Goal: Task Accomplishment & Management: Manage account settings

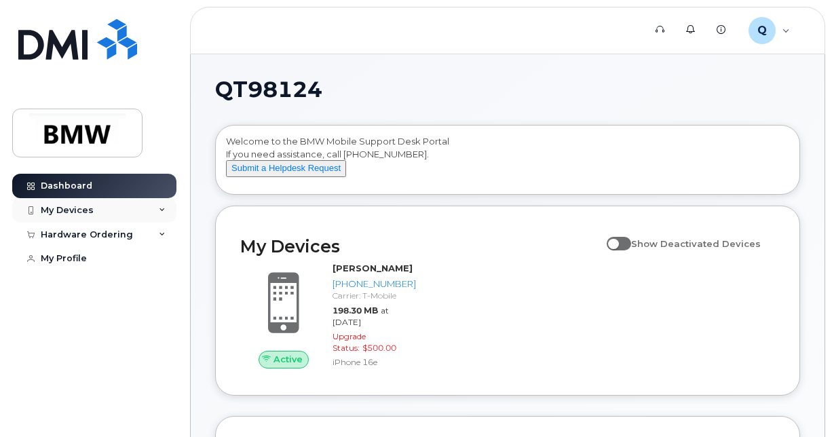
click at [164, 212] on icon at bounding box center [162, 210] width 7 height 7
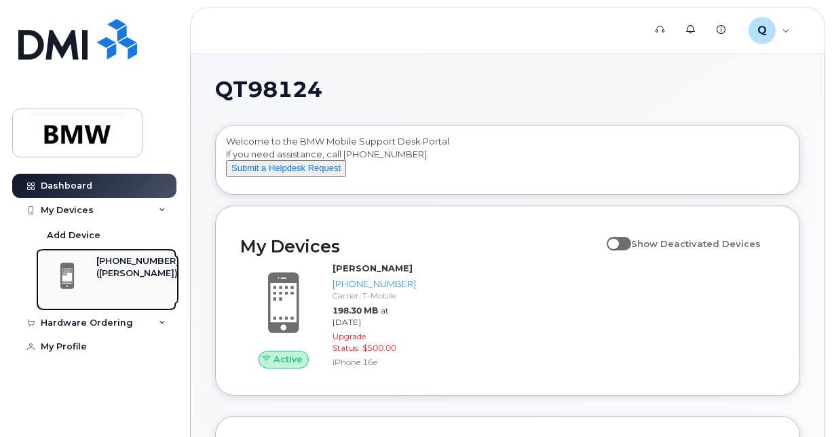
click at [128, 269] on div "([PERSON_NAME])" at bounding box center [137, 273] width 83 height 12
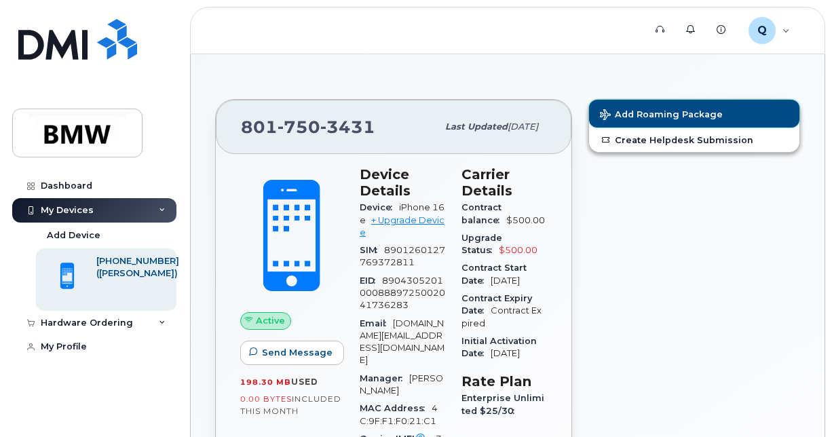
click at [681, 107] on button "Add Roaming Package" at bounding box center [694, 114] width 210 height 28
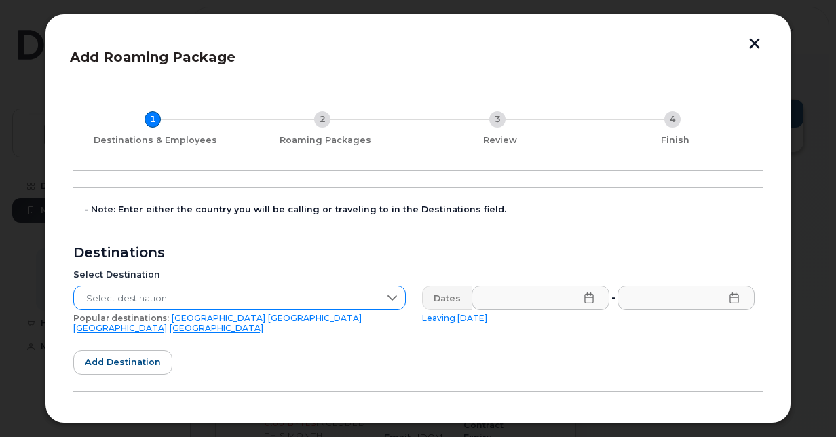
click at [374, 296] on span "Select destination" at bounding box center [226, 298] width 305 height 24
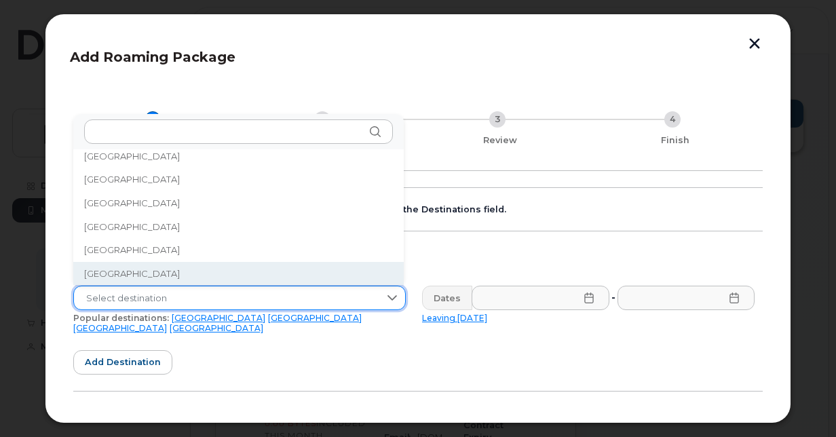
scroll to position [2824, 0]
click at [152, 269] on li "Mexico" at bounding box center [238, 274] width 330 height 24
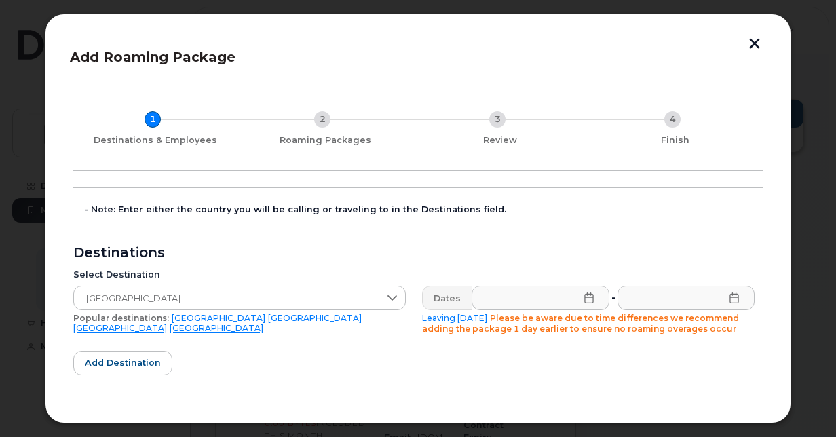
click at [584, 299] on icon at bounding box center [589, 297] width 11 height 11
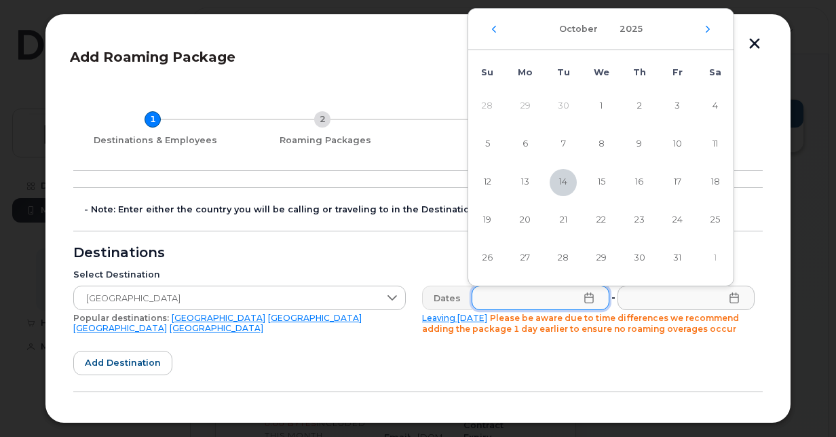
click at [715, 256] on td "1" at bounding box center [715, 259] width 38 height 38
click at [709, 27] on icon "Next Month" at bounding box center [708, 29] width 8 height 11
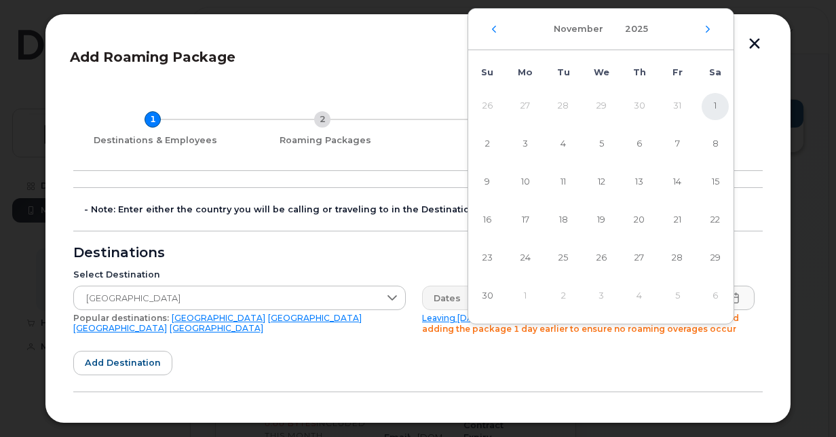
click at [712, 107] on span "1" at bounding box center [715, 106] width 27 height 27
type input "11/01/2025"
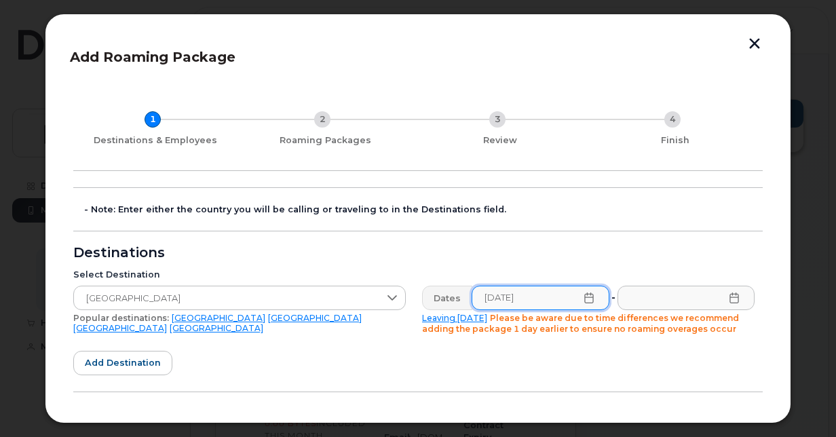
click at [734, 302] on icon at bounding box center [733, 297] width 9 height 11
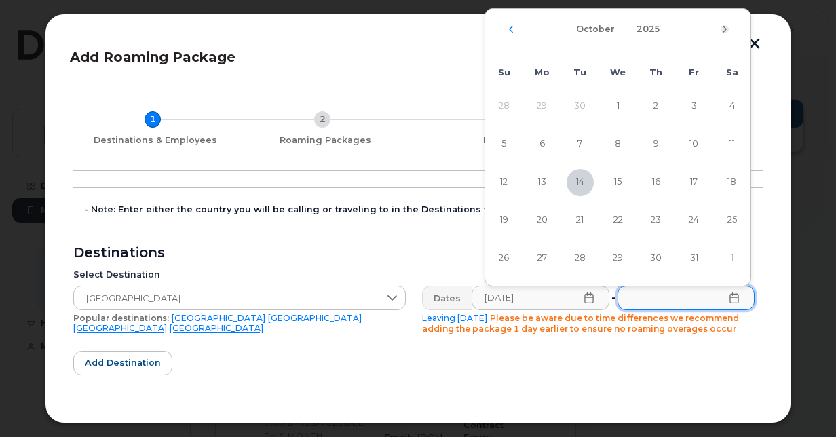
click at [724, 28] on icon "Next Month" at bounding box center [725, 29] width 8 height 11
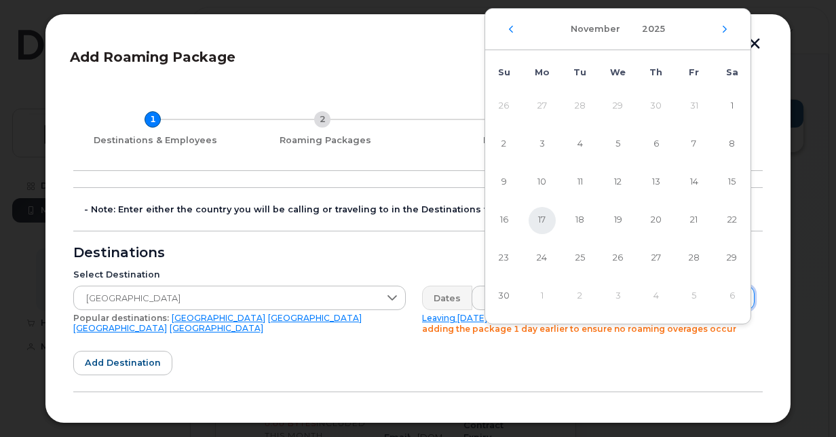
click at [539, 223] on span "17" at bounding box center [542, 220] width 27 height 27
type input "11/17/2025"
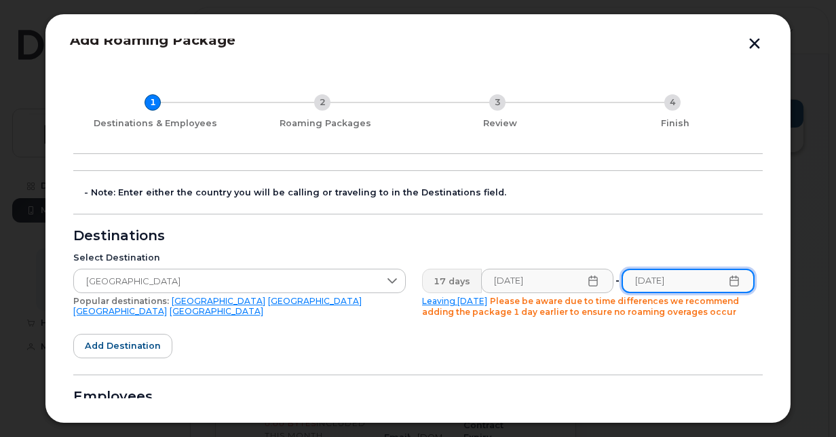
scroll to position [0, 0]
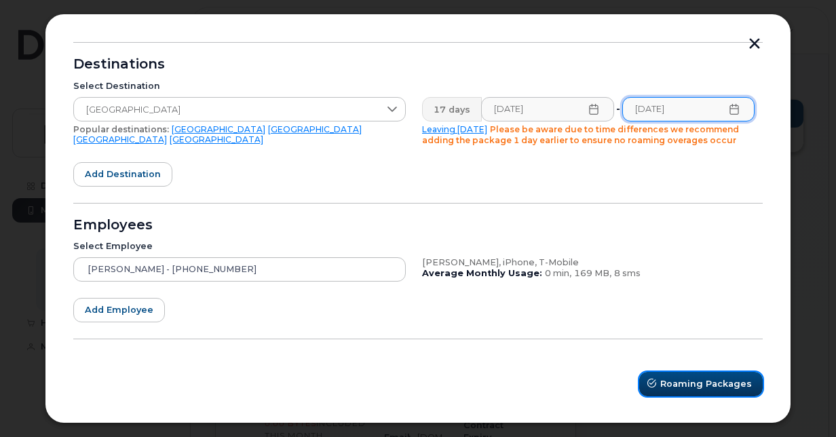
click at [692, 383] on span "Roaming Packages" at bounding box center [706, 383] width 92 height 13
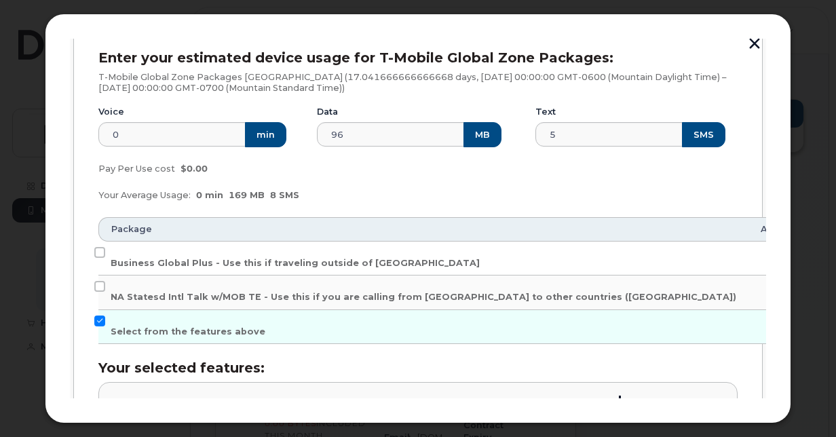
scroll to position [204, 0]
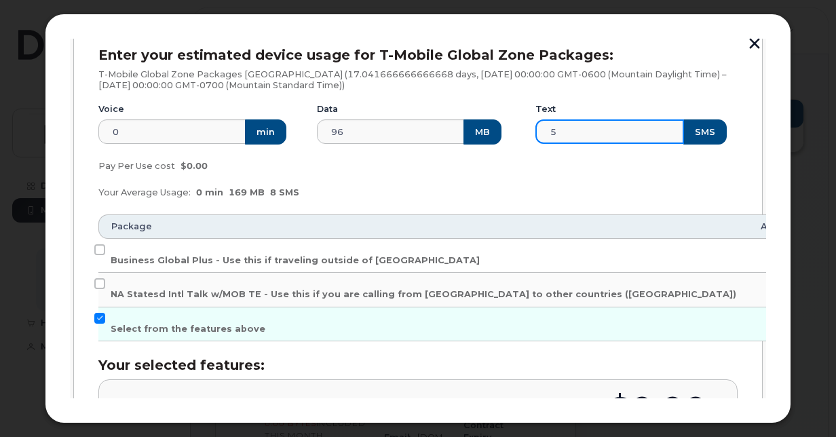
click at [574, 132] on input "5" at bounding box center [609, 131] width 149 height 24
drag, startPoint x: 576, startPoint y: 132, endPoint x: 515, endPoint y: 135, distance: 61.1
click at [516, 135] on div "Voice 0 min Data 96 MB Text 5 SMS" at bounding box center [417, 124] width 655 height 58
type input "100"
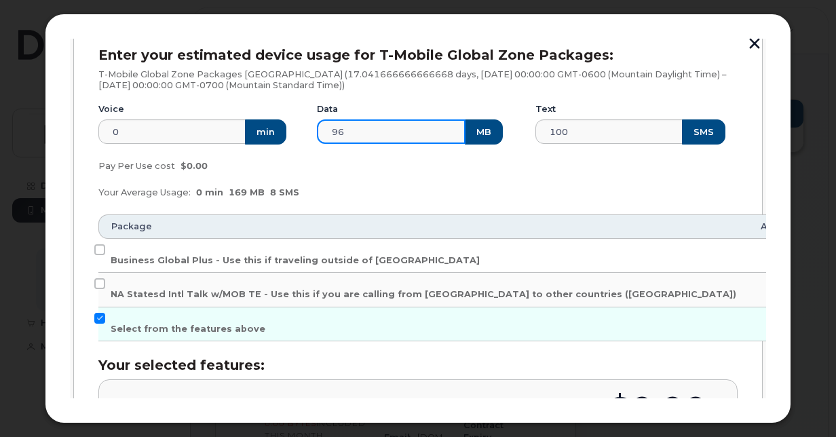
drag, startPoint x: 350, startPoint y: 138, endPoint x: 301, endPoint y: 137, distance: 49.6
click at [301, 137] on div "Voice 0 min Data 96 MB Text 100 SMS" at bounding box center [417, 124] width 655 height 58
click at [467, 135] on button "MB" at bounding box center [482, 131] width 38 height 24
type input "2000"
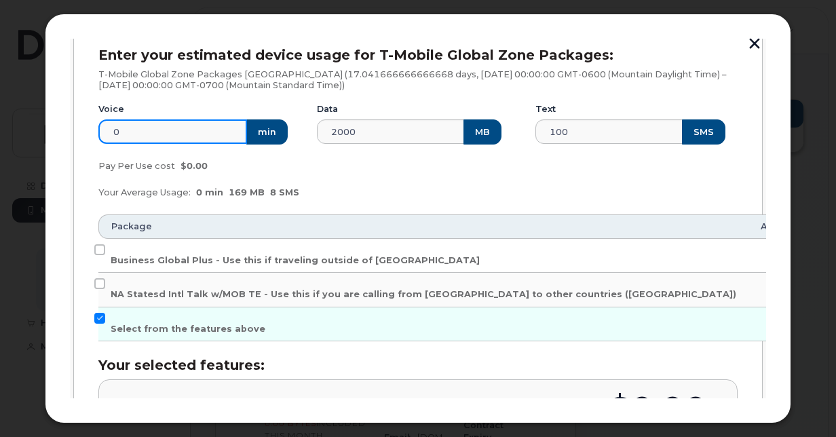
drag, startPoint x: 130, startPoint y: 125, endPoint x: 57, endPoint y: 123, distance: 73.3
click at [57, 123] on div "Add Roaming Package 1 Destinations & Employees 2 Roaming Packages 3 Review 4 Fi…" at bounding box center [418, 219] width 746 height 410
type input "240"
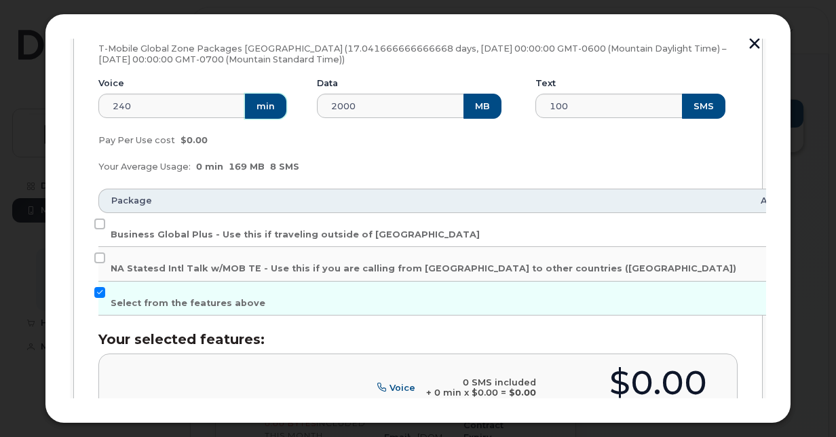
scroll to position [406, 0]
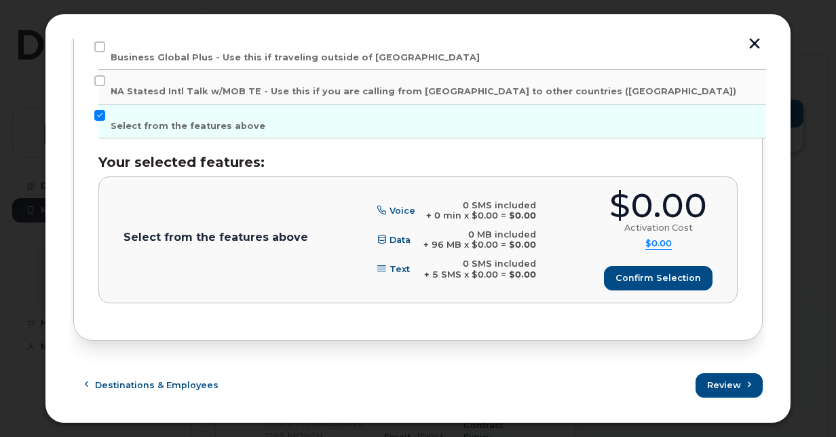
click at [308, 242] on div "Select from the features above Voice 0 SMS included + 0 min x $0.00 = $0.00 Dat…" at bounding box center [417, 239] width 589 height 101
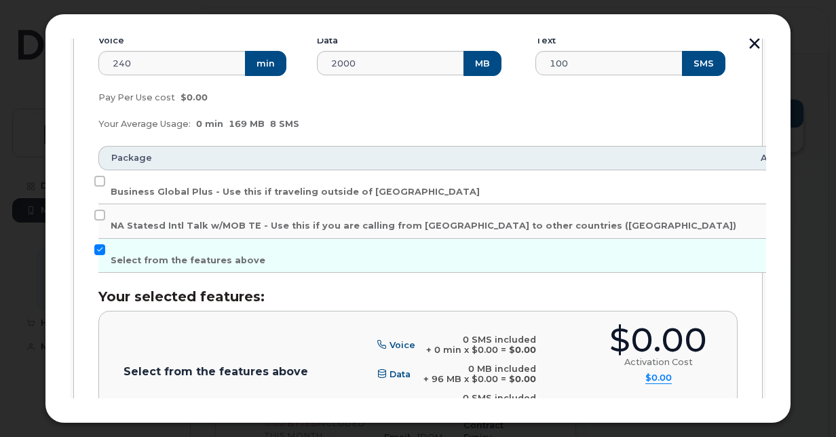
scroll to position [271, 0]
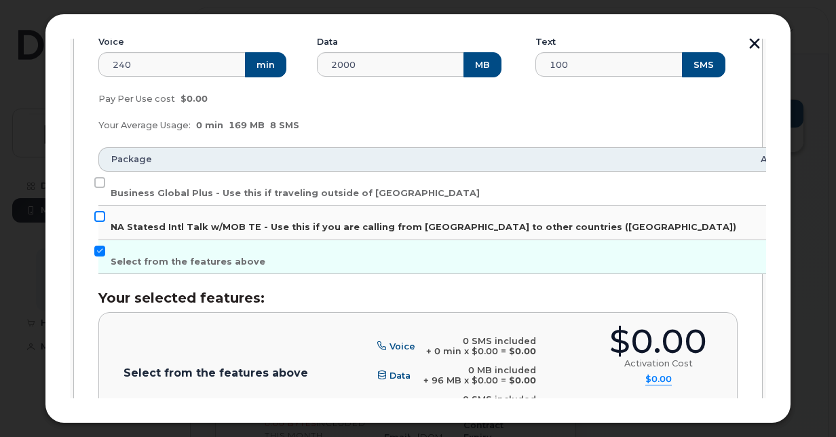
click at [100, 217] on input "NA Statesd Intl Talk w/MOB TE - Use this if you are calling from US to other co…" at bounding box center [99, 216] width 11 height 11
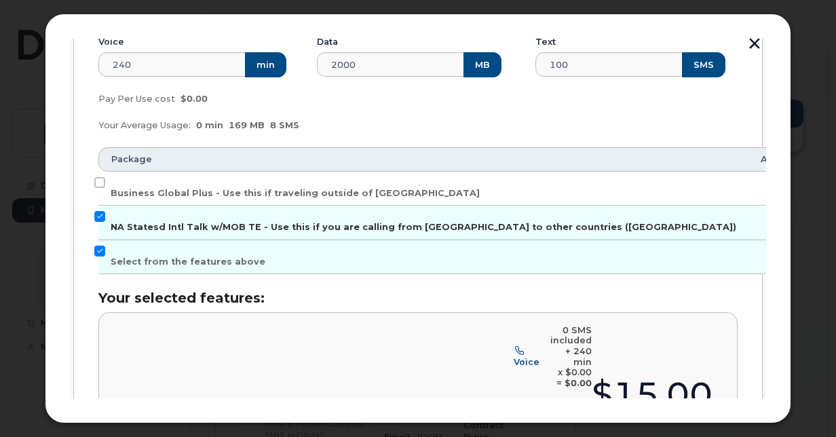
click at [101, 216] on input "NA Statesd Intl Talk w/MOB TE - Use this if you are calling from US to other co…" at bounding box center [99, 216] width 11 height 11
checkbox input "false"
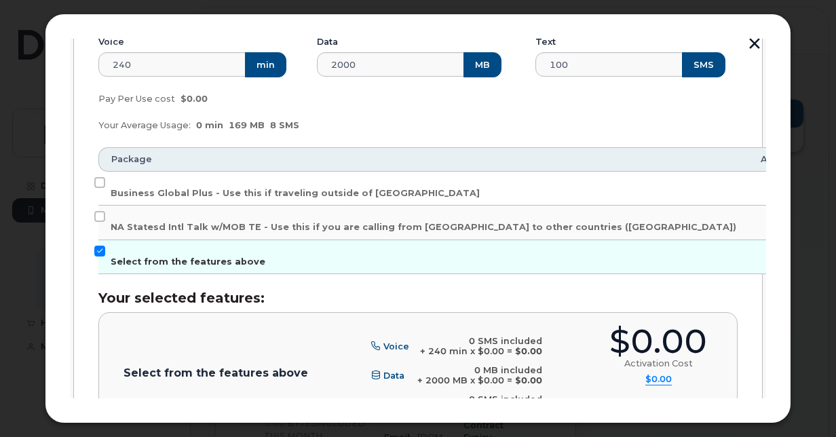
click at [100, 252] on input "Select from the features above" at bounding box center [99, 251] width 11 height 11
checkbox input "false"
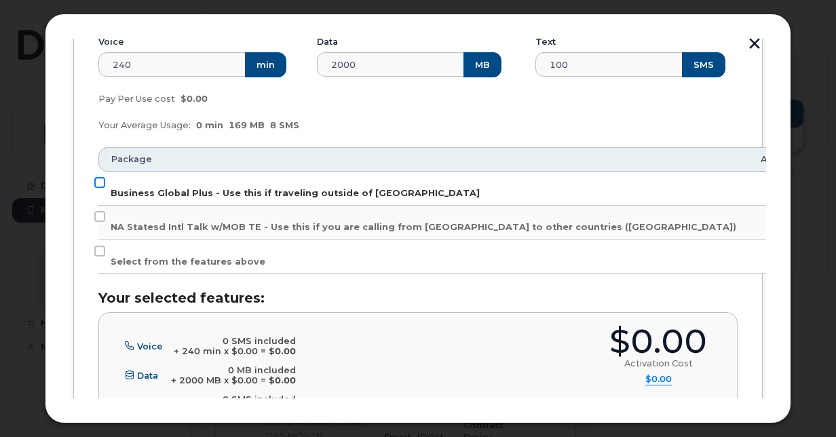
click at [98, 184] on input "Business Global Plus - Use this if traveling outside of North America" at bounding box center [99, 182] width 11 height 11
checkbox input "true"
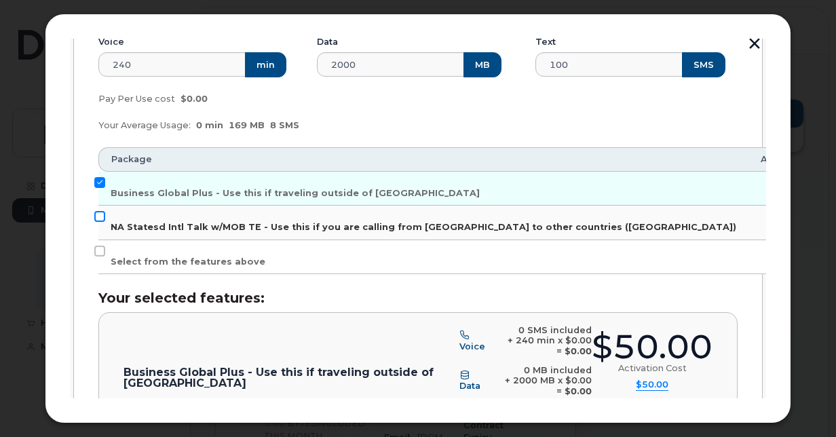
click at [100, 214] on input "NA Statesd Intl Talk w/MOB TE - Use this if you are calling from US to other co…" at bounding box center [99, 216] width 11 height 11
checkbox input "true"
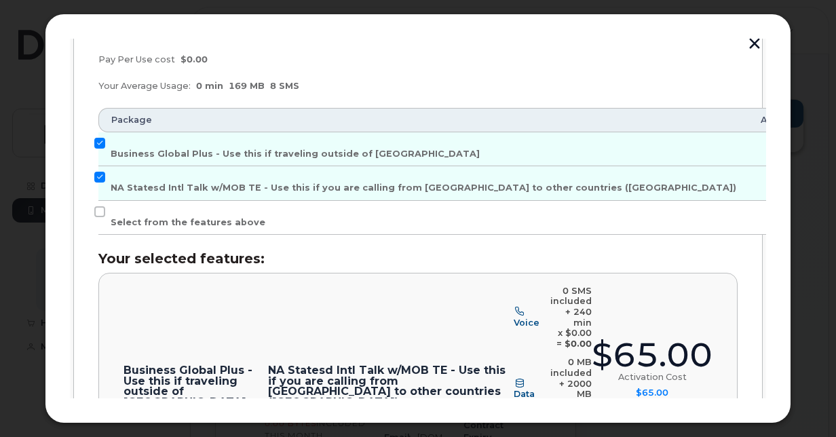
scroll to position [203, 0]
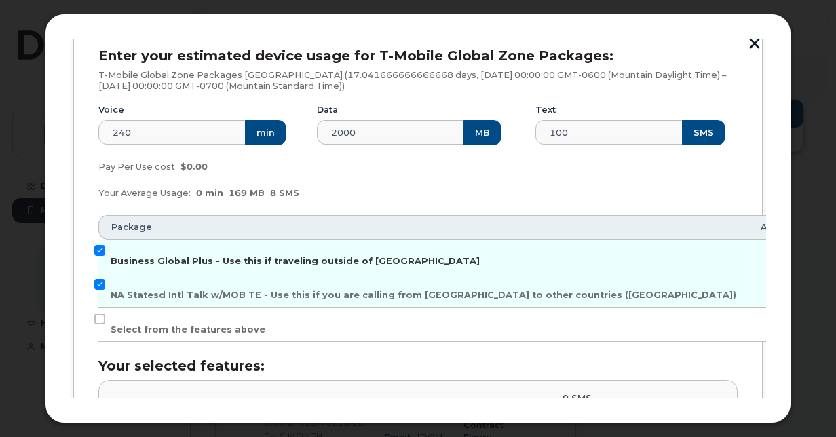
click at [102, 250] on input "Business Global Plus - Use this if traveling outside of North America" at bounding box center [99, 250] width 11 height 11
checkbox input "false"
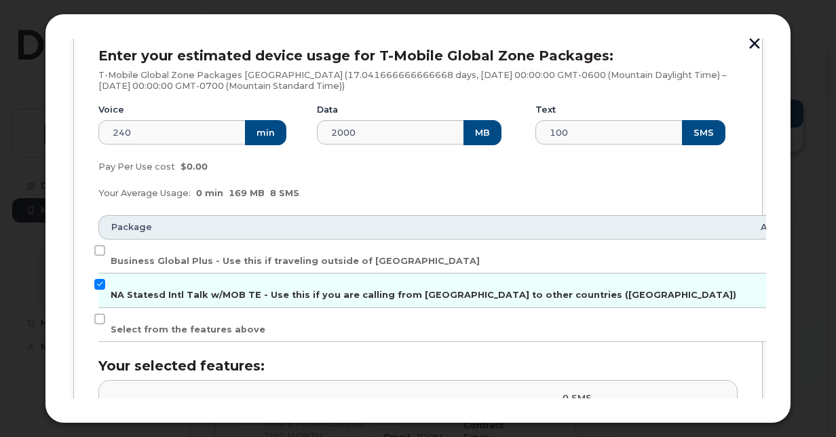
click at [98, 280] on input "NA Statesd Intl Talk w/MOB TE - Use this if you are calling from US to other co…" at bounding box center [99, 284] width 11 height 11
checkbox input "false"
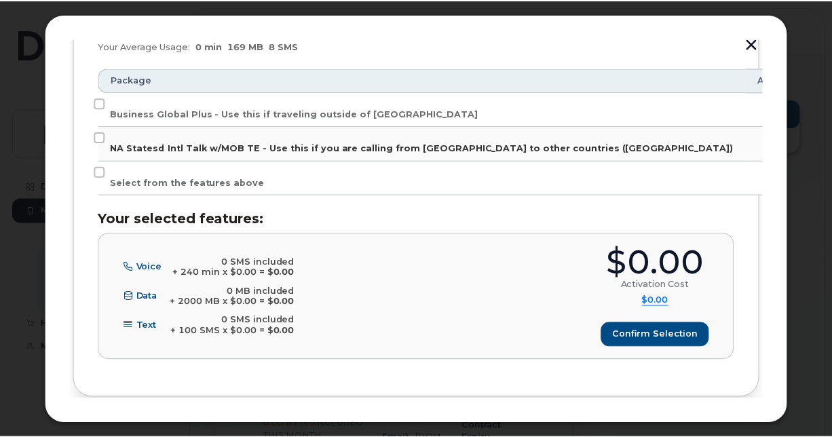
scroll to position [406, 0]
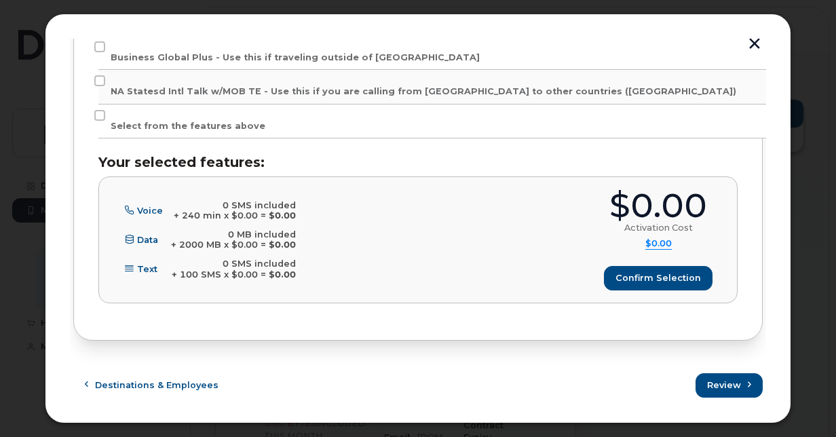
click at [758, 41] on button "button" at bounding box center [754, 45] width 20 height 14
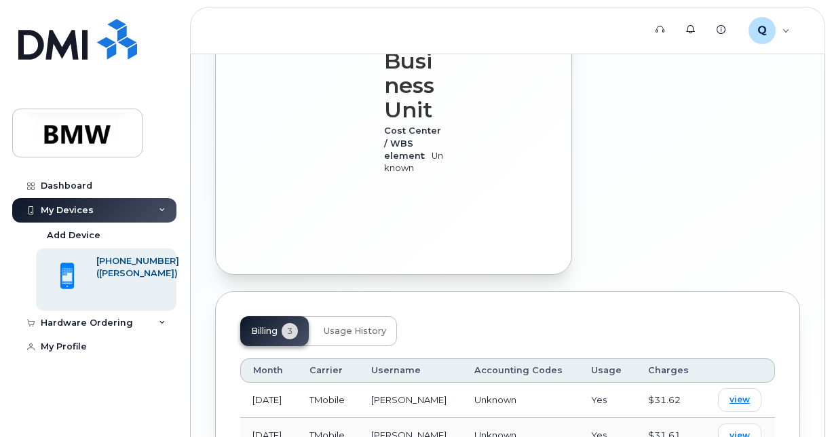
scroll to position [1078, 0]
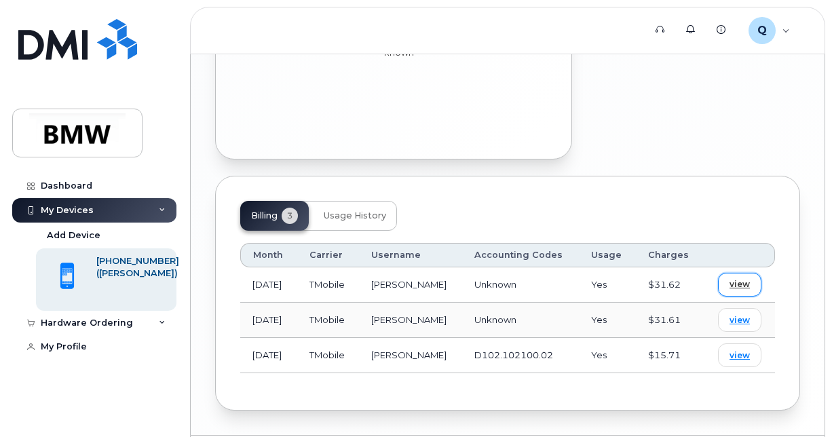
click at [748, 278] on span "view" at bounding box center [739, 284] width 20 height 12
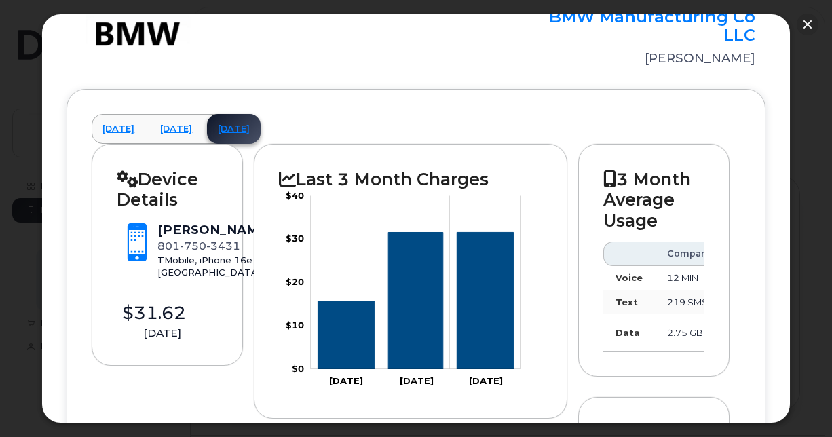
scroll to position [0, 0]
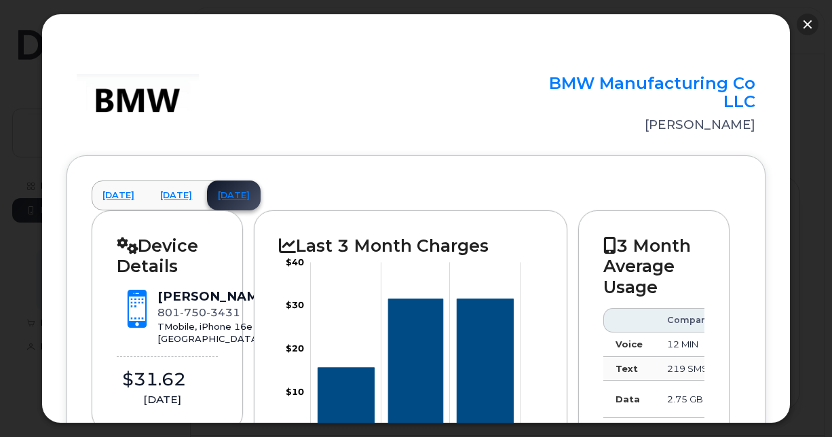
click at [809, 23] on button "button" at bounding box center [808, 25] width 22 height 22
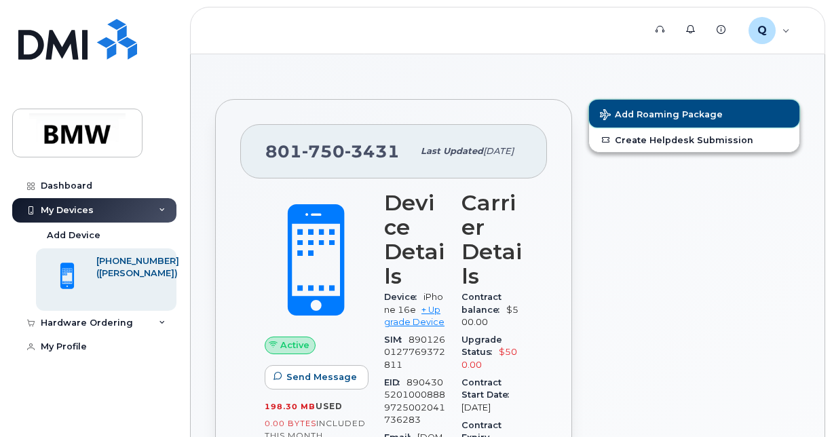
click at [664, 119] on button "Add Roaming Package" at bounding box center [694, 114] width 210 height 28
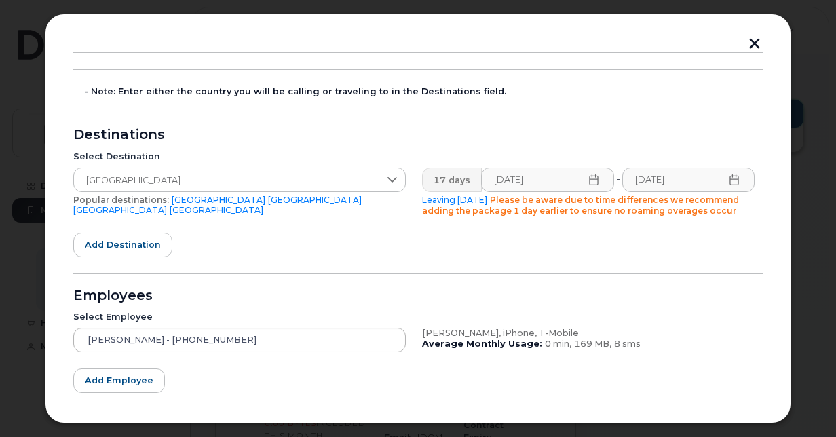
scroll to position [136, 0]
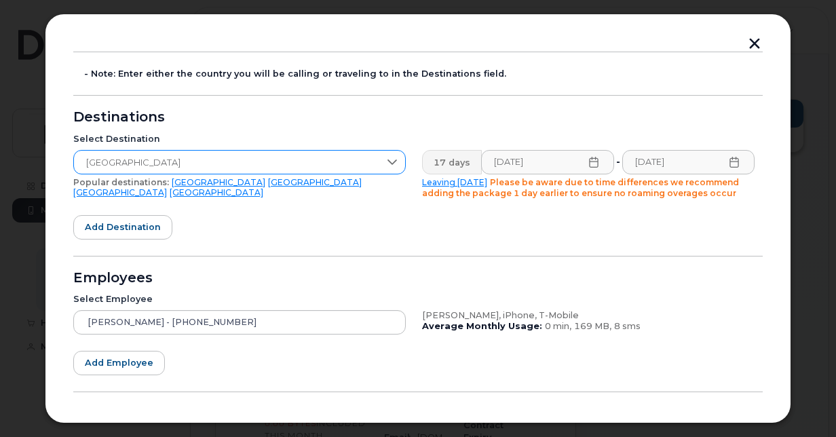
click at [387, 157] on icon at bounding box center [392, 162] width 11 height 11
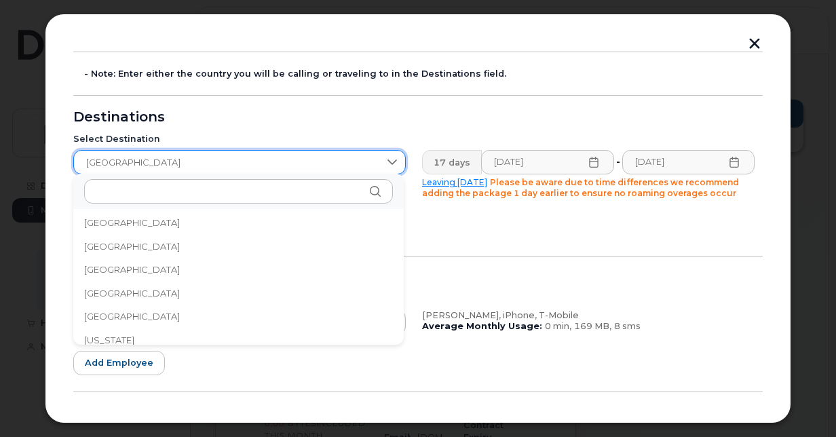
scroll to position [1530, 0]
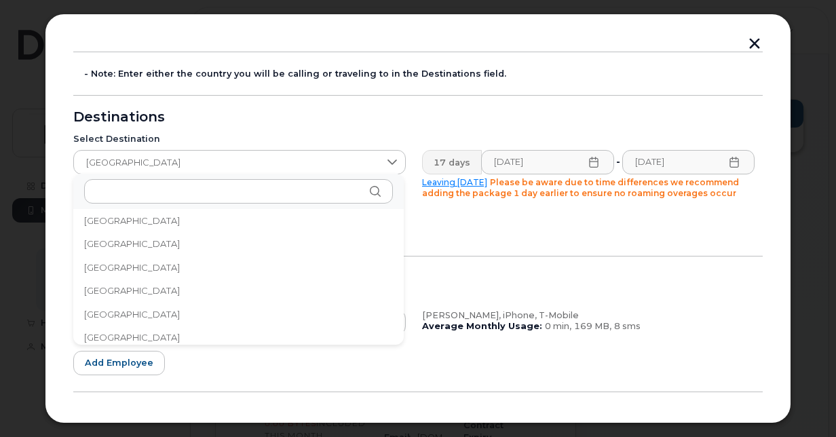
click at [119, 285] on li "Finland" at bounding box center [238, 291] width 330 height 24
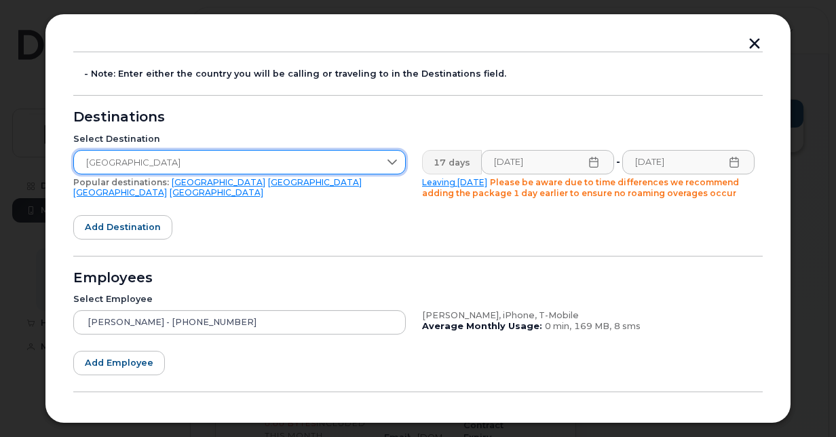
scroll to position [189, 0]
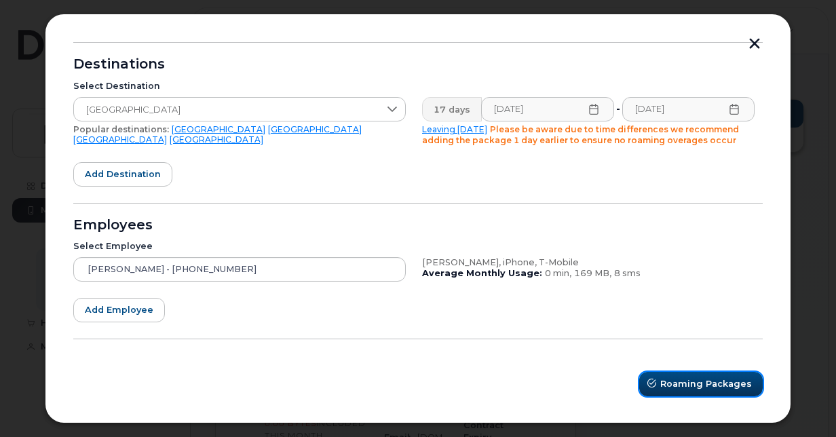
click at [688, 377] on span "Roaming Packages" at bounding box center [706, 383] width 92 height 13
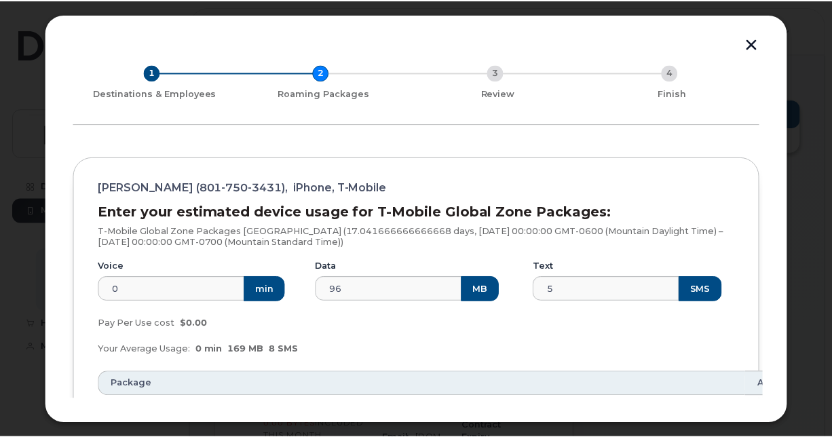
scroll to position [0, 0]
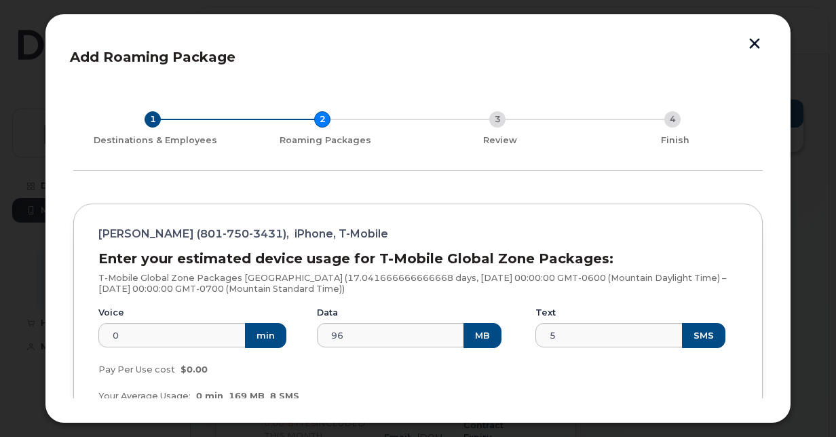
click at [757, 45] on button "button" at bounding box center [754, 45] width 20 height 14
